Goal: Task Accomplishment & Management: Manage account settings

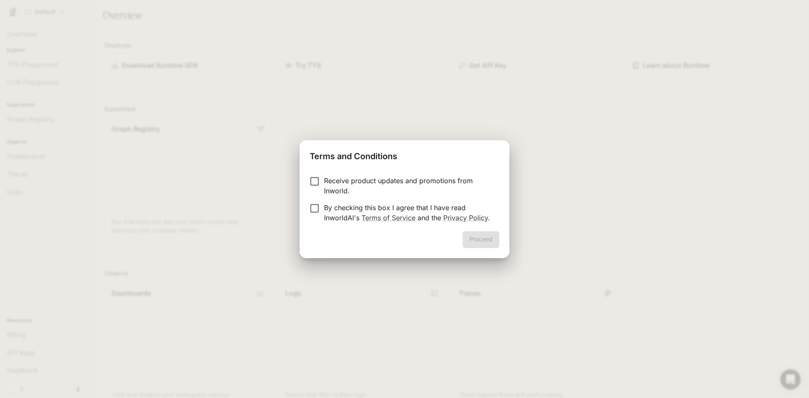
click at [357, 182] on p "Receive product updates and promotions from Inworld." at bounding box center [408, 186] width 168 height 20
click at [363, 209] on p "By checking this box I agree that I have read InworldAI's Terms of Service and …" at bounding box center [408, 213] width 168 height 20
click at [359, 181] on p "Receive product updates and promotions from Inworld." at bounding box center [408, 186] width 168 height 20
click at [488, 247] on button "Proceed" at bounding box center [481, 239] width 37 height 17
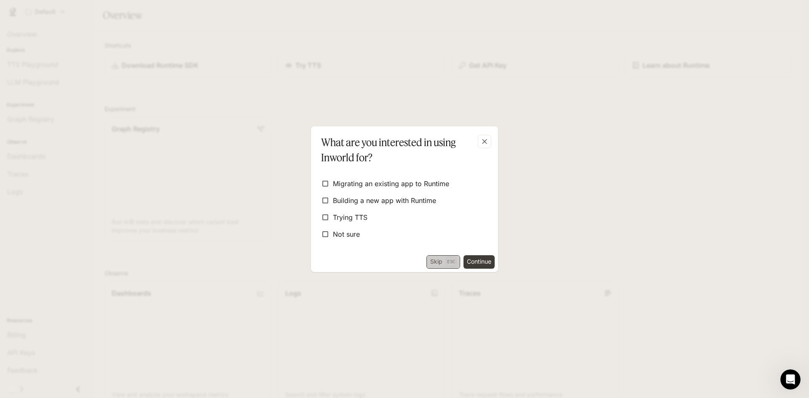
click at [434, 260] on button "Skip Esc" at bounding box center [443, 261] width 34 height 13
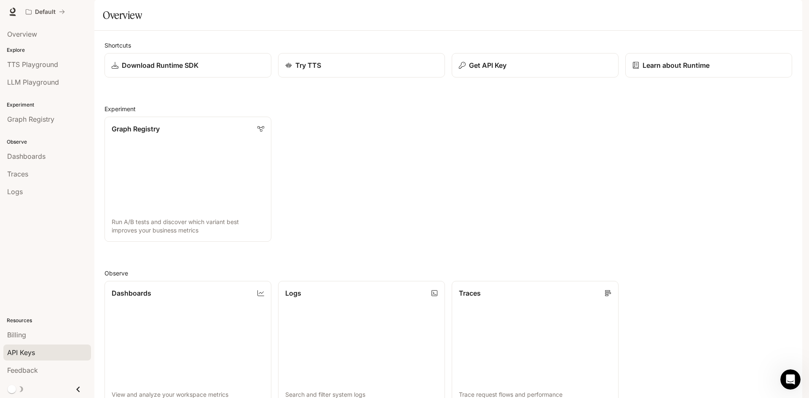
click at [21, 353] on span "API Keys" at bounding box center [21, 353] width 28 height 10
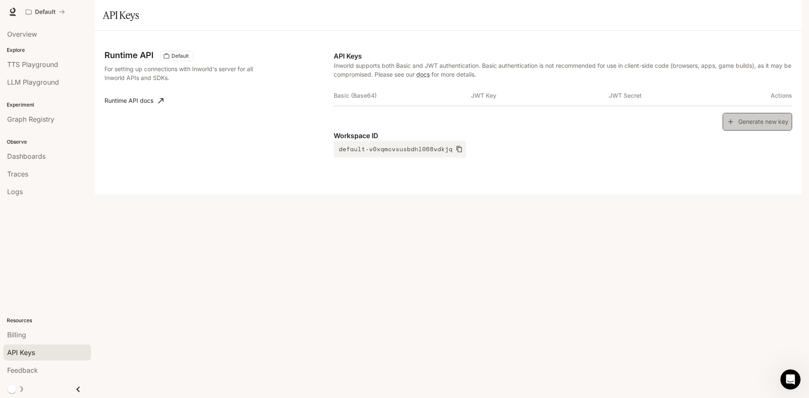
click at [773, 131] on button "Generate new key" at bounding box center [757, 122] width 70 height 18
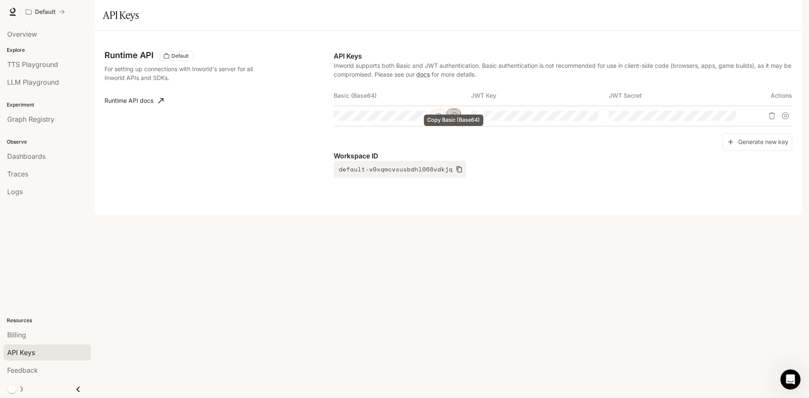
click at [457, 119] on icon "Copy Basic (Base64)" at bounding box center [453, 115] width 7 height 7
click at [441, 119] on icon "button" at bounding box center [438, 115] width 7 height 7
click at [0, 0] on button "Copy Basic (Base64)" at bounding box center [0, 0] width 0 height 0
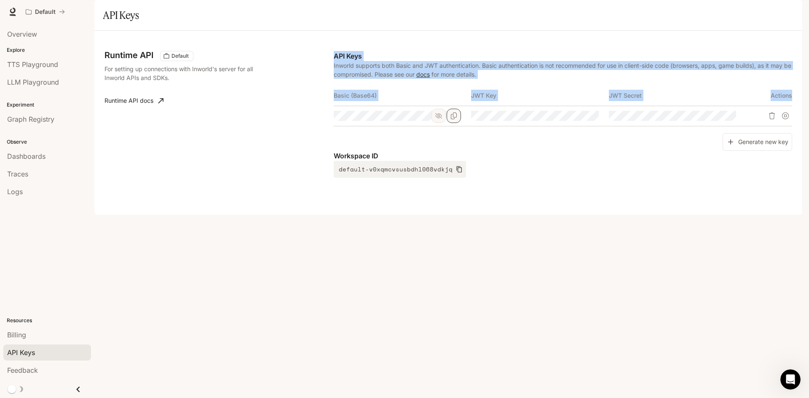
scroll to position [0, 417]
click at [488, 139] on div "Runtime API Default For setting up connections with Inworld's server for all In…" at bounding box center [447, 123] width 687 height 164
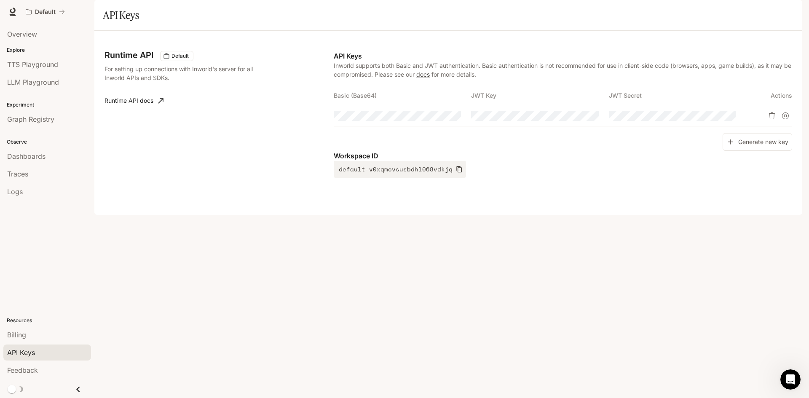
click at [474, 151] on div "Generate new key" at bounding box center [563, 142] width 458 height 18
click at [476, 151] on div "Generate new key" at bounding box center [563, 142] width 458 height 18
click at [573, 119] on icon "button" at bounding box center [576, 115] width 7 height 7
click at [710, 123] on button "button" at bounding box center [713, 116] width 14 height 14
click at [33, 65] on span "TTS Playground" at bounding box center [32, 64] width 51 height 10
